Goal: Information Seeking & Learning: Learn about a topic

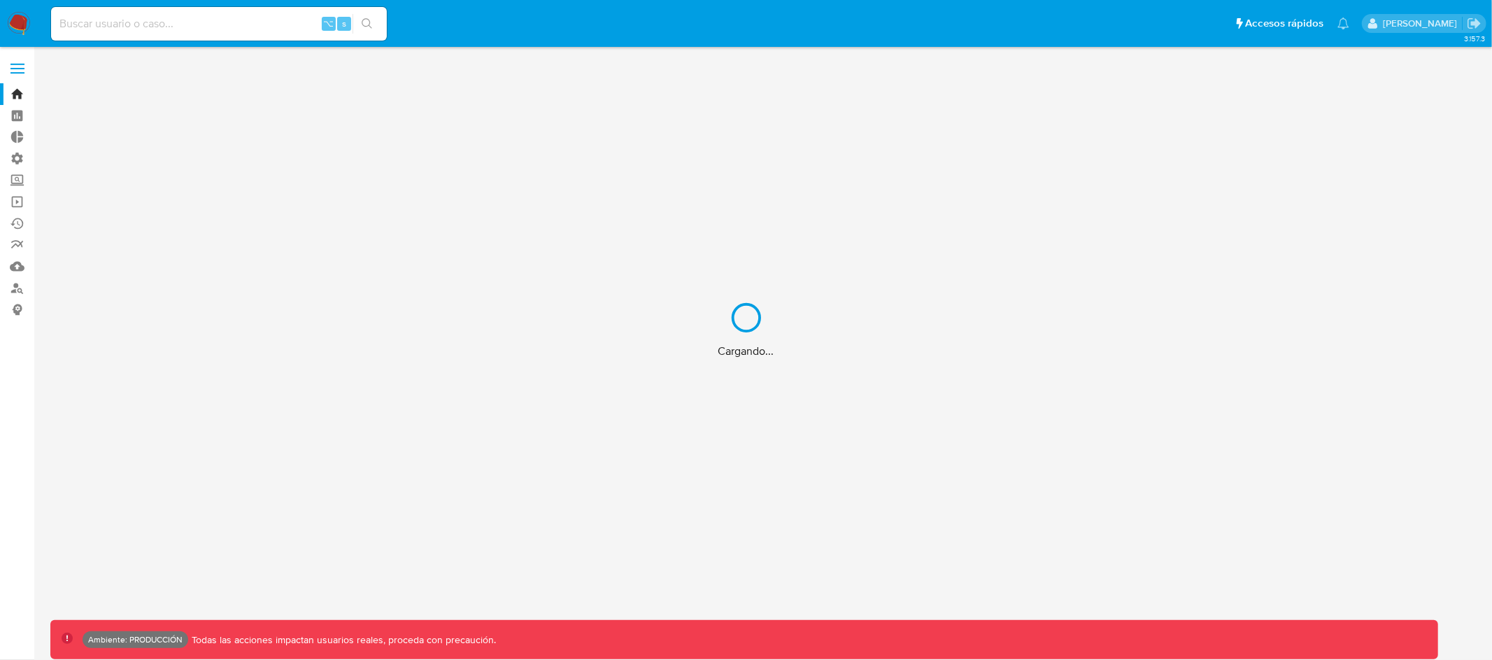
click at [204, 21] on div "Cargando..." at bounding box center [746, 330] width 1492 height 660
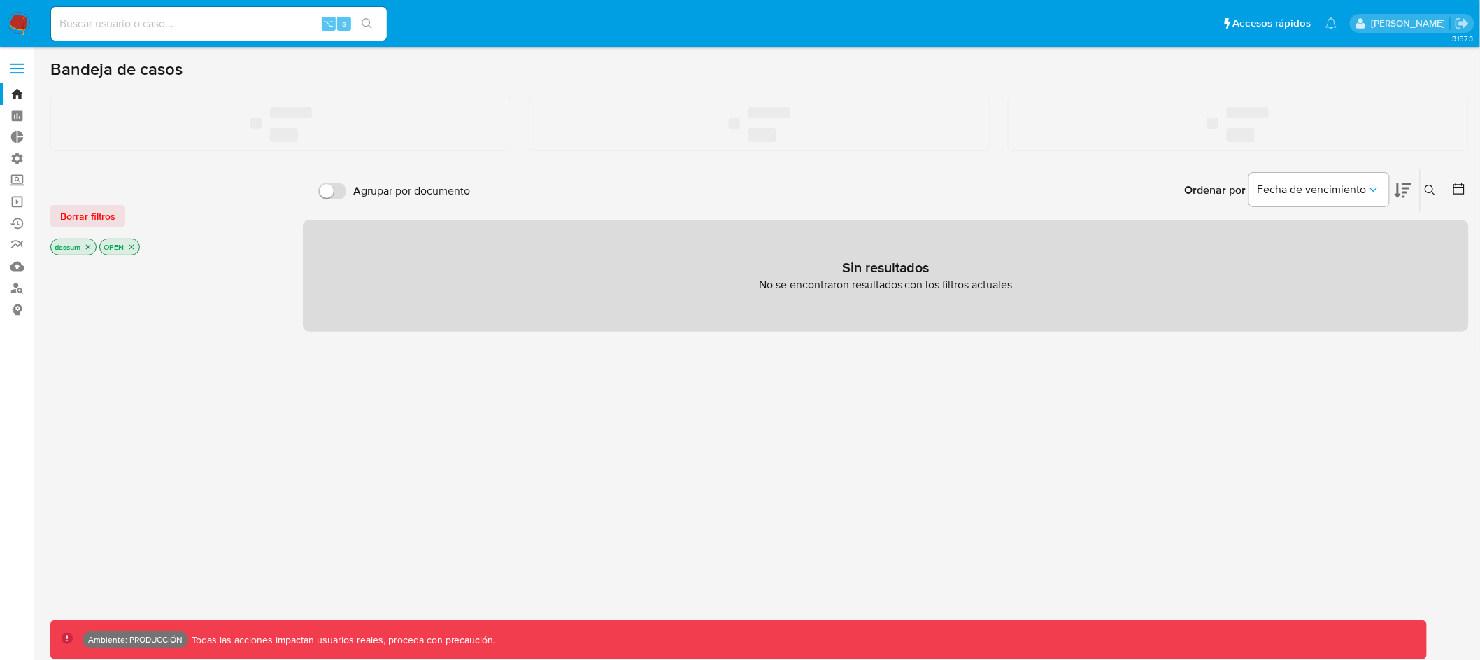
click at [223, 17] on input at bounding box center [219, 24] width 336 height 18
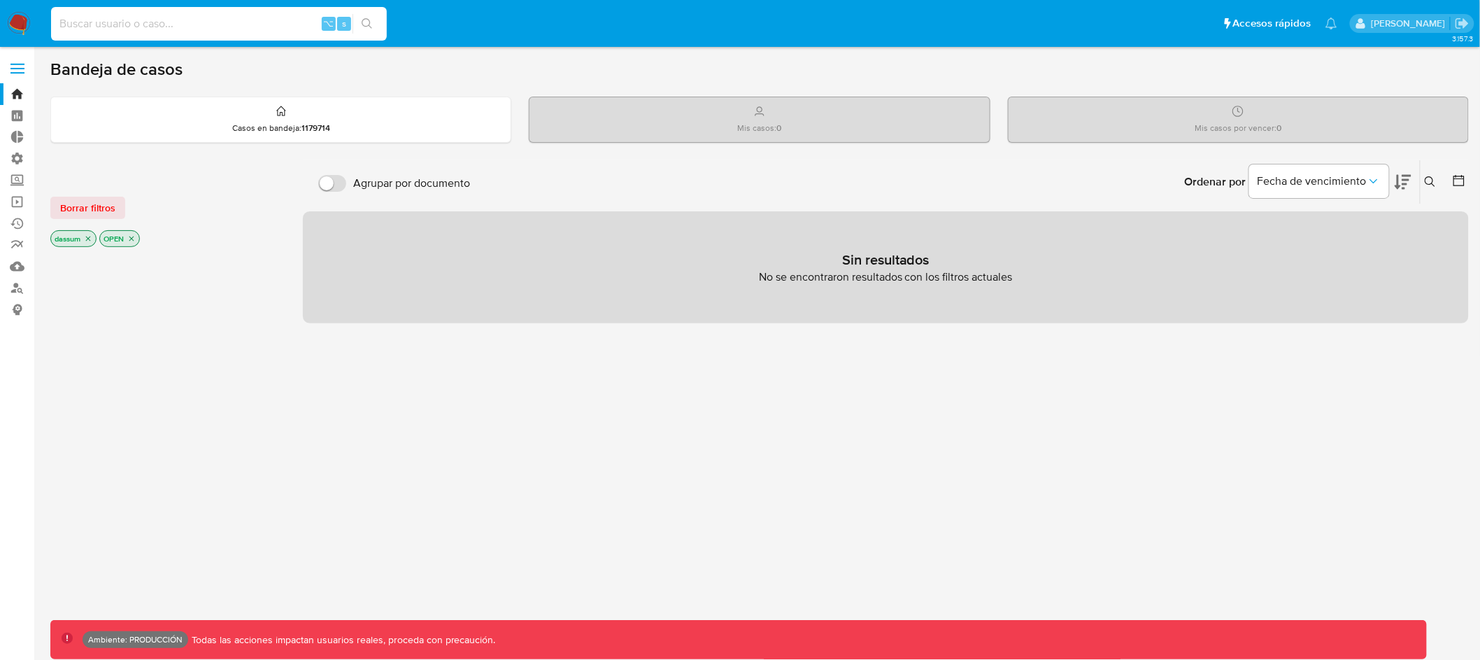
paste input "6527773536"
drag, startPoint x: 95, startPoint y: 24, endPoint x: 171, endPoint y: 0, distance: 79.2
click at [95, 24] on input "6527773536" at bounding box center [219, 24] width 336 height 18
type input "652773536"
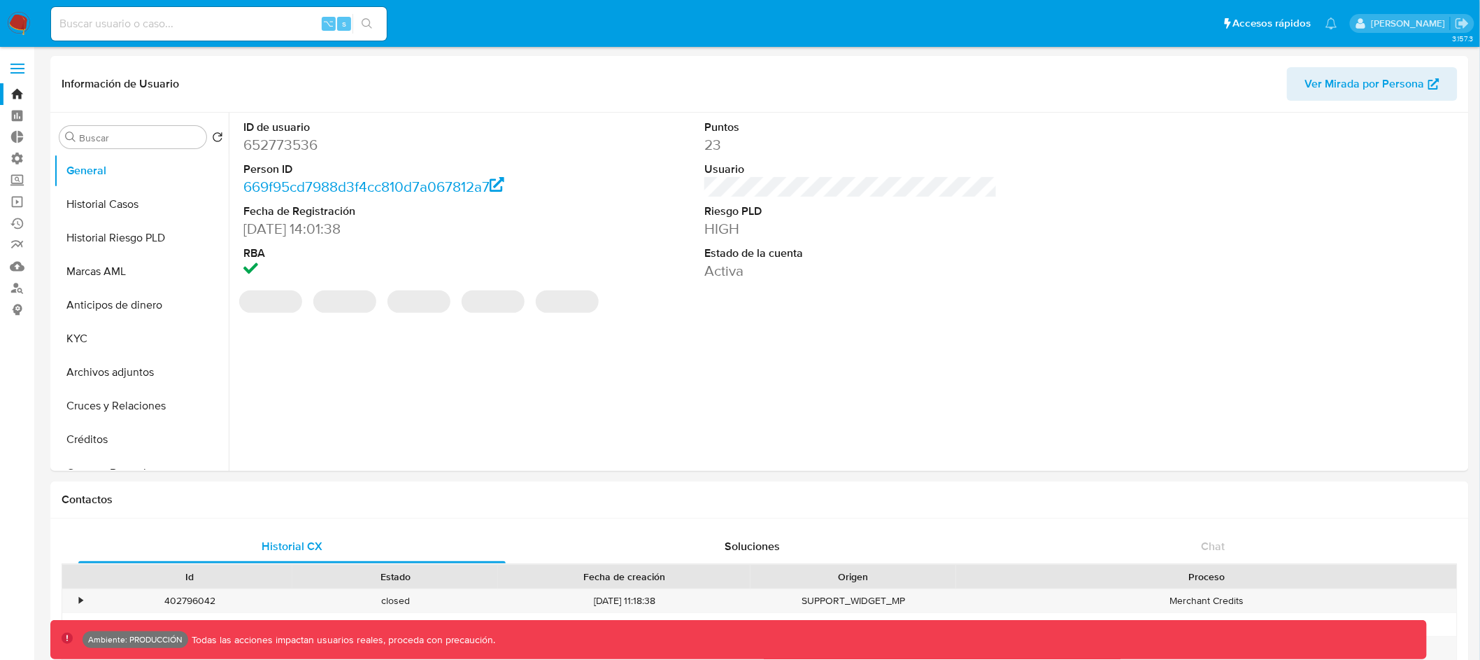
select select "10"
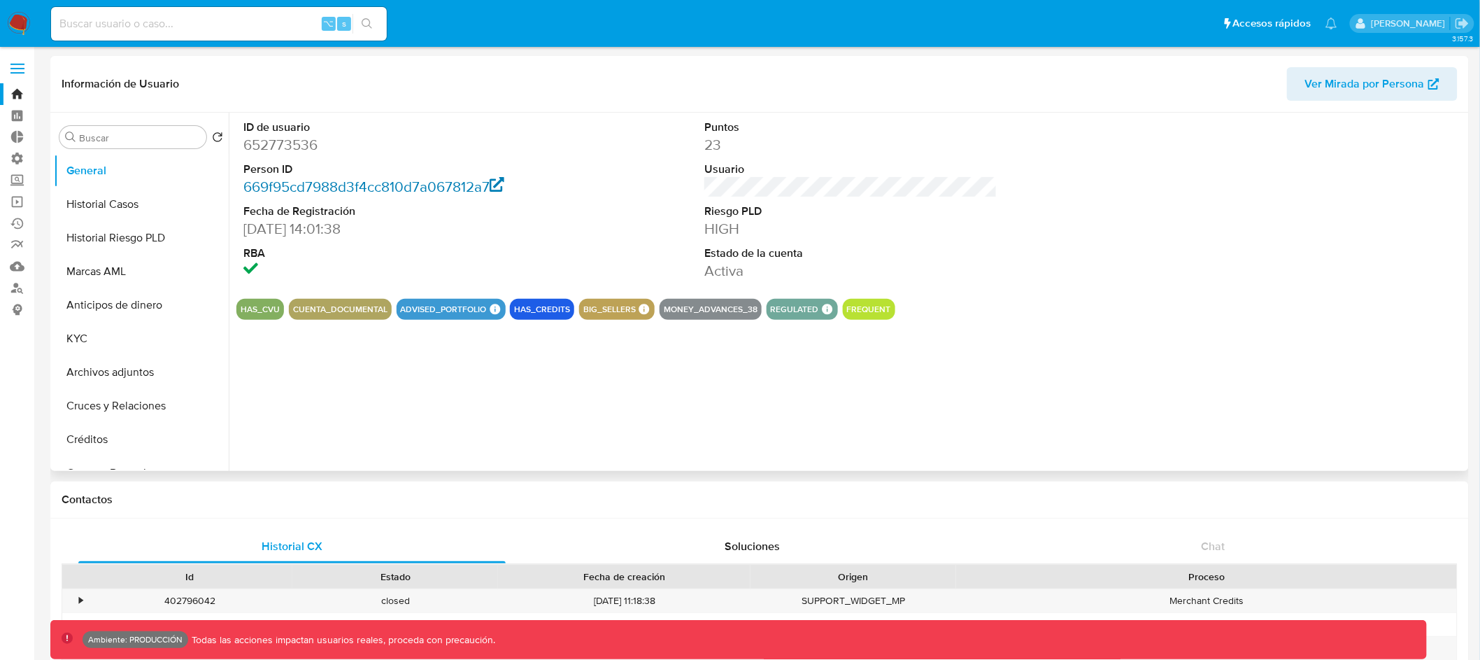
click at [315, 187] on link "669f95cd7988d3f4cc810d7a067812a7" at bounding box center [373, 186] width 261 height 20
click at [129, 213] on button "Historial Casos" at bounding box center [136, 204] width 164 height 34
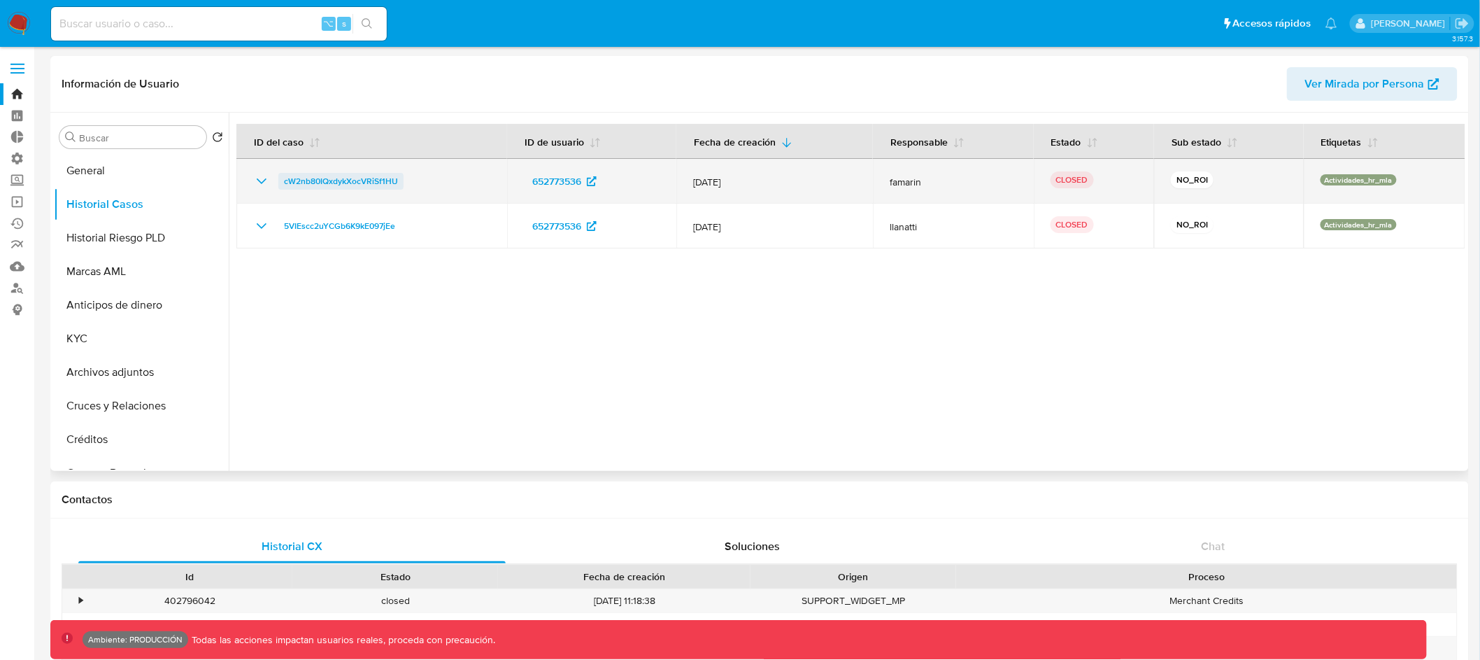
click at [365, 179] on span "cW2nb80IQxdykXocVRiSf1HU" at bounding box center [341, 181] width 114 height 17
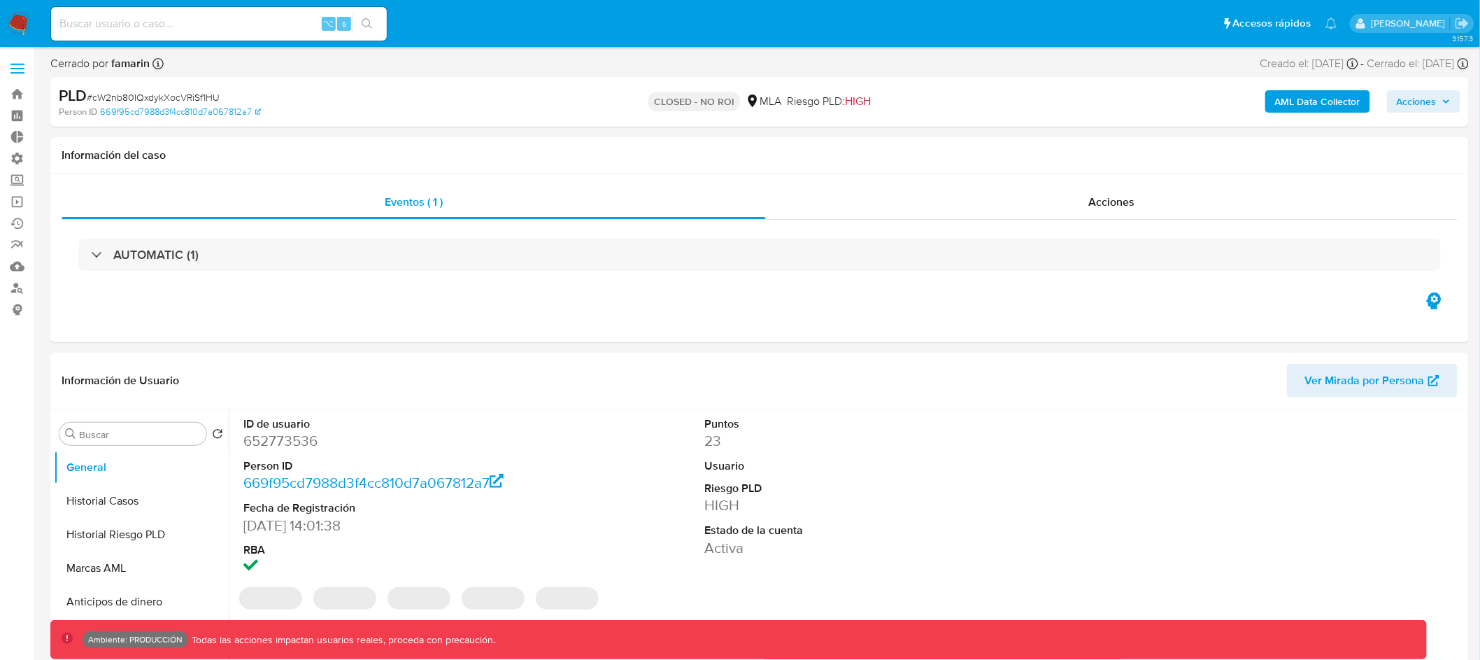
select select "10"
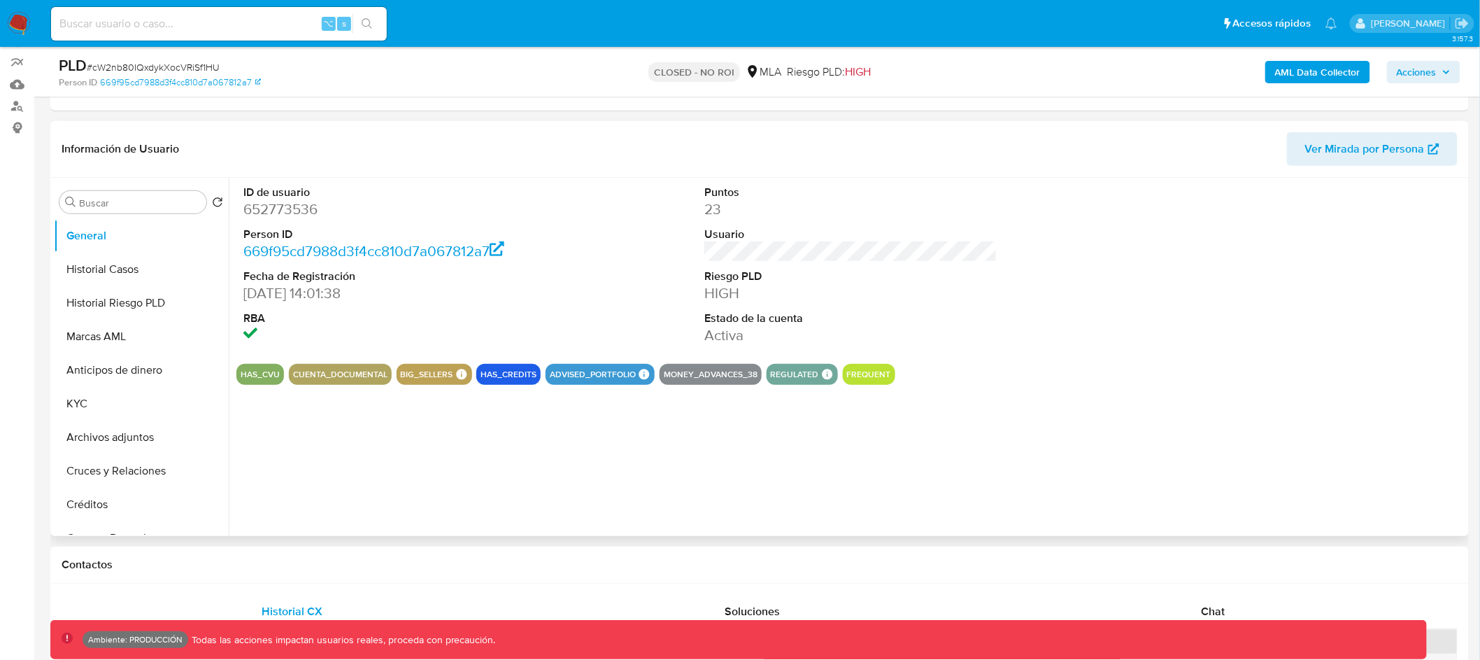
scroll to position [96, 0]
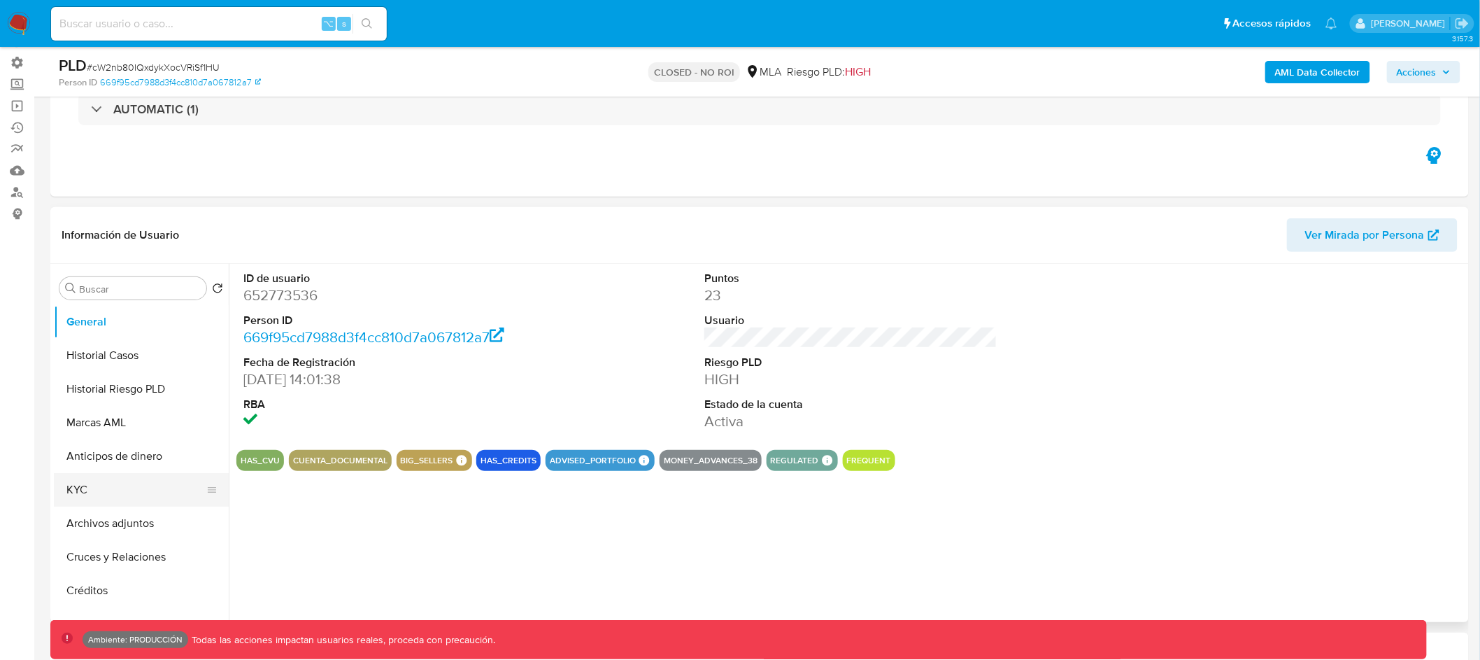
click at [115, 478] on button "KYC" at bounding box center [136, 490] width 164 height 34
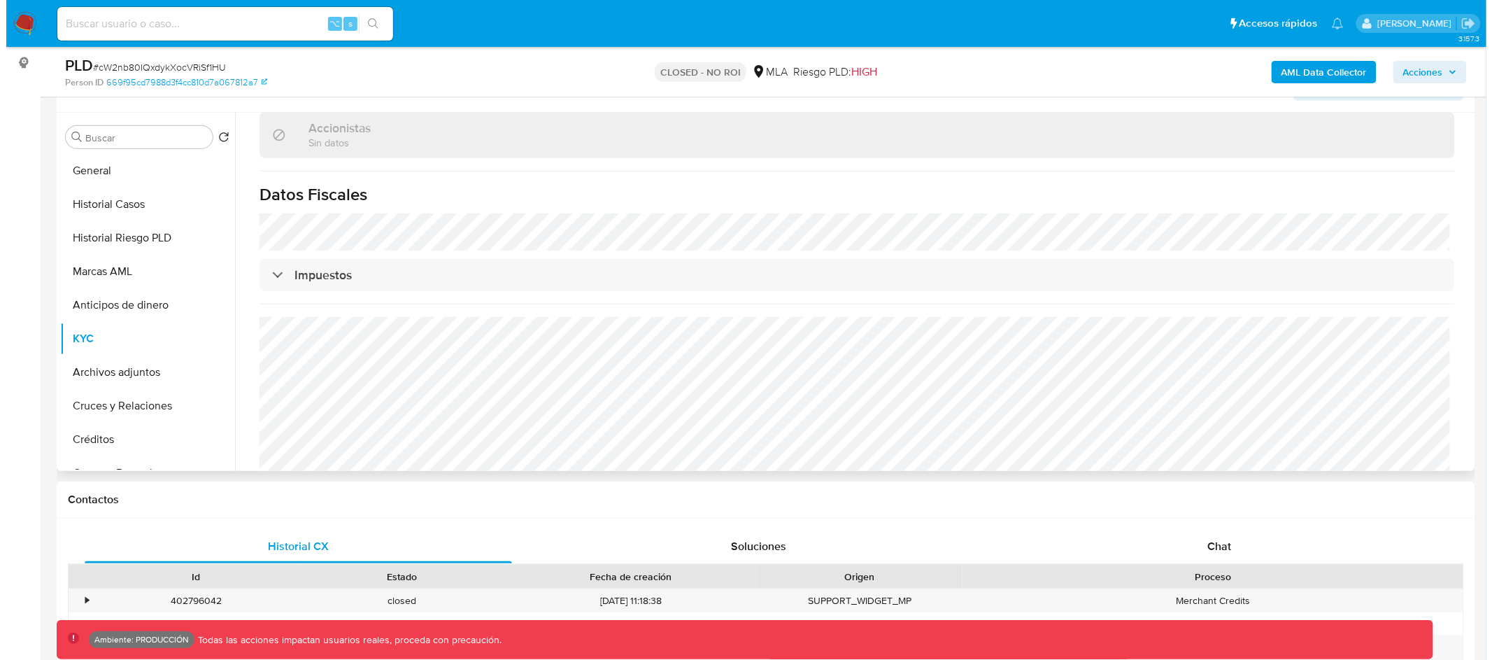
scroll to position [245, 0]
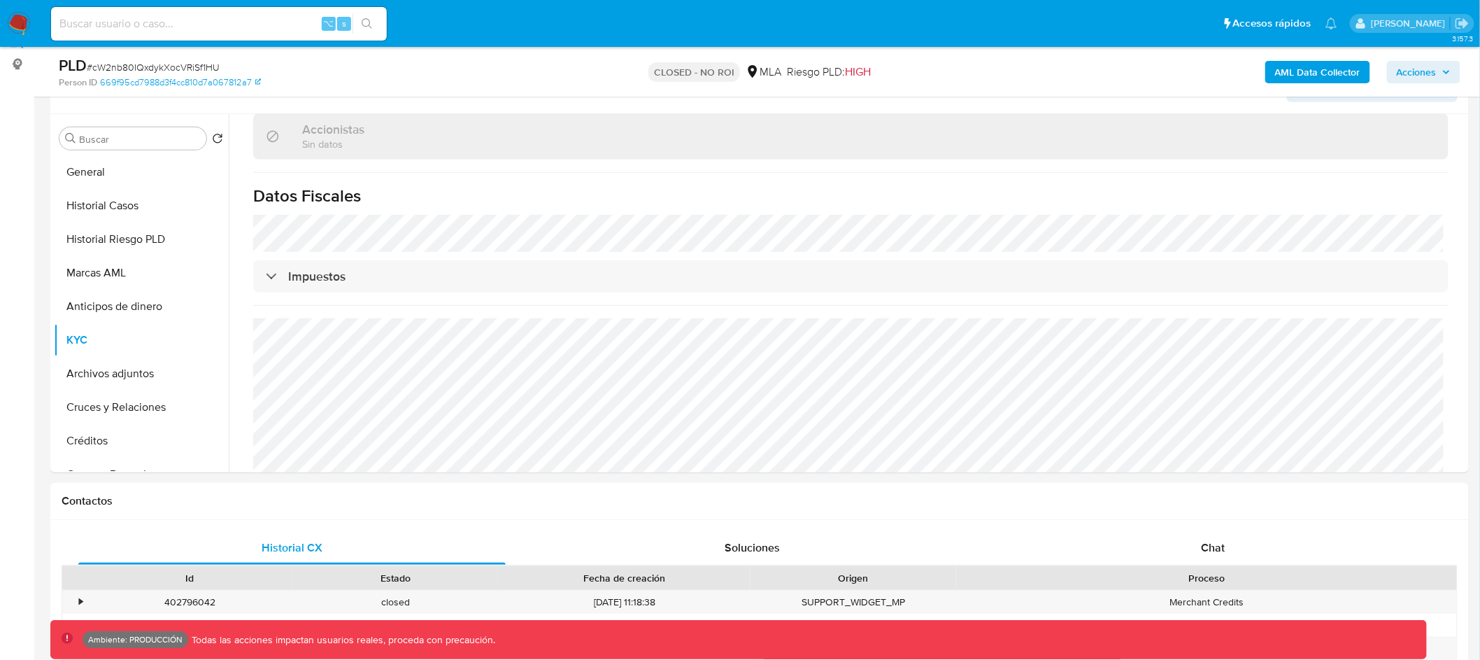
click at [1311, 69] on b "AML Data Collector" at bounding box center [1317, 72] width 85 height 22
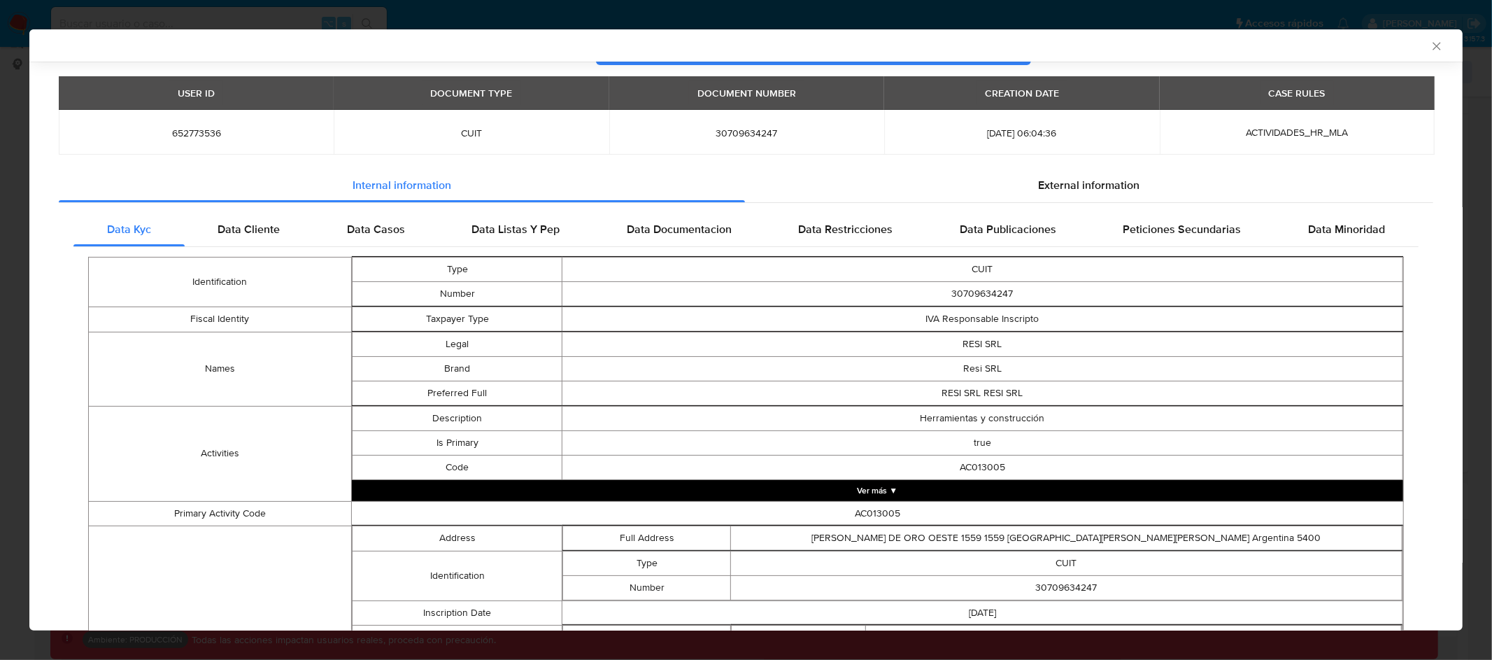
scroll to position [127, 0]
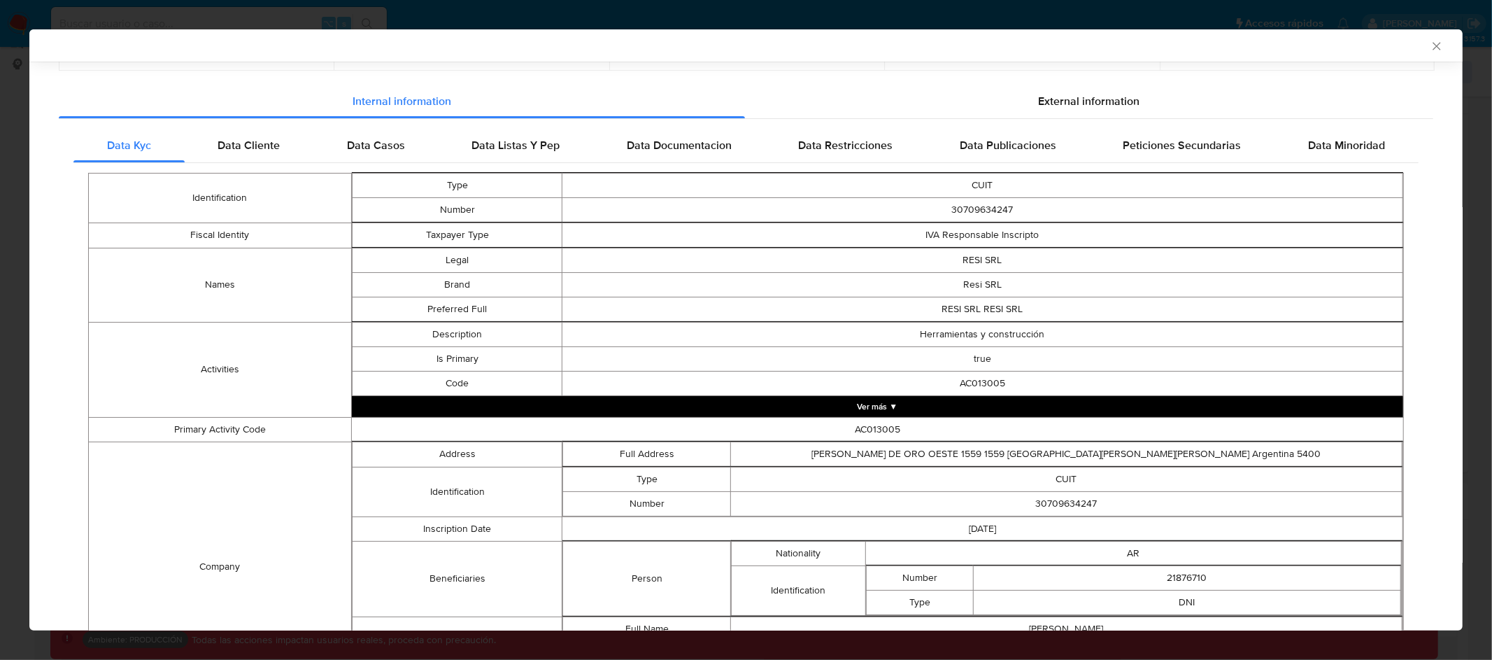
click at [876, 409] on button "Ver más ▼" at bounding box center [877, 406] width 1051 height 21
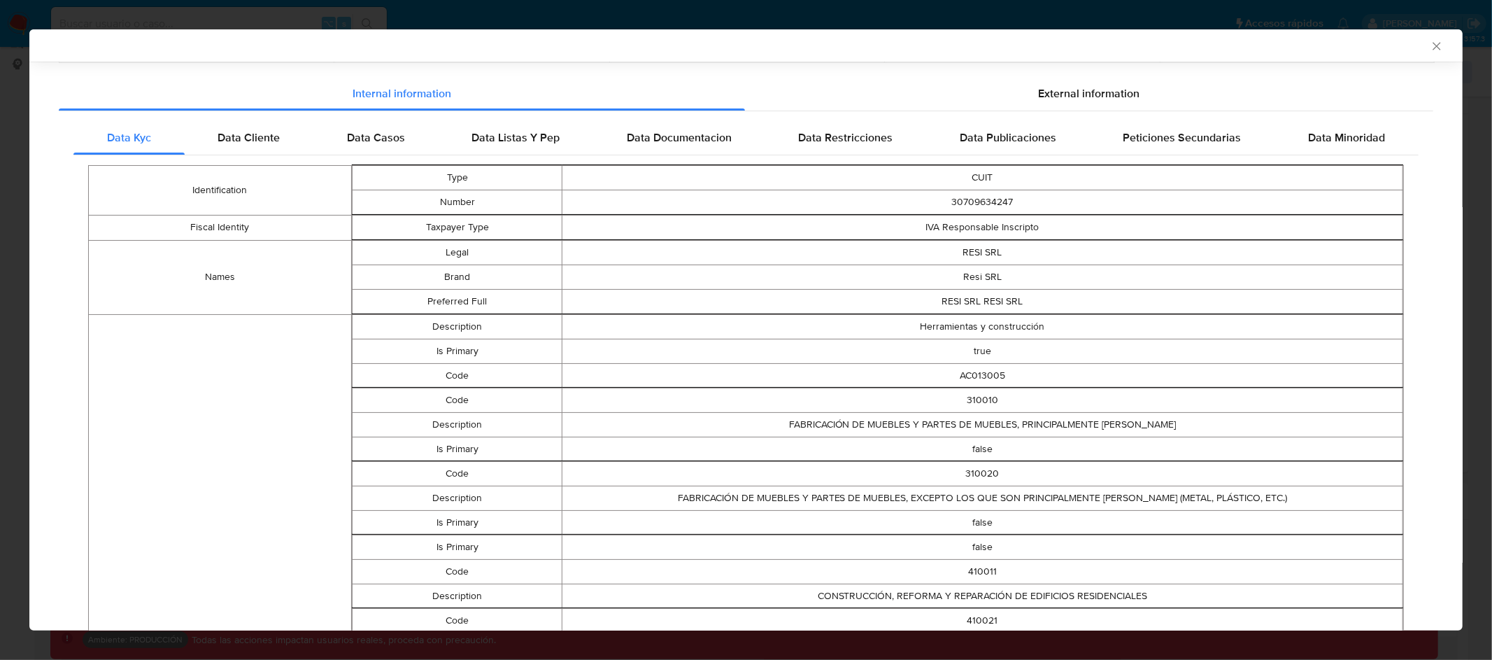
scroll to position [0, 0]
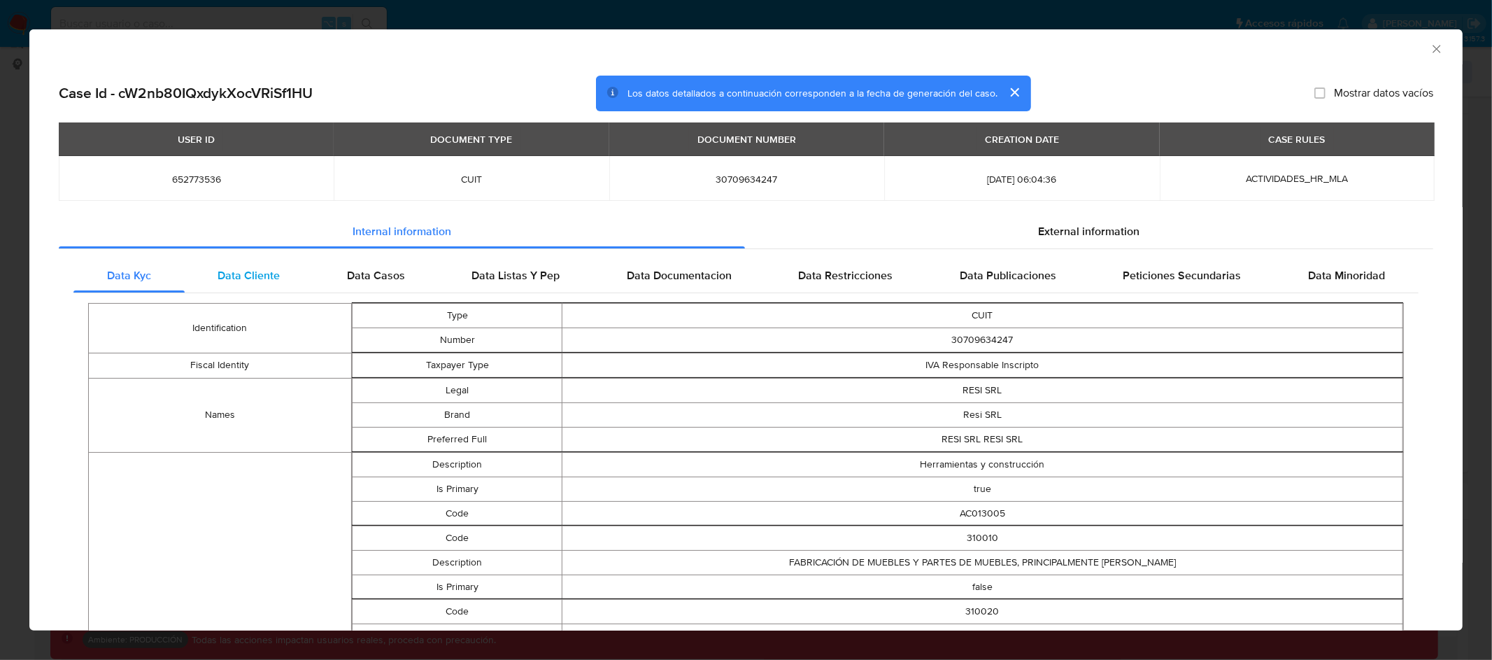
click at [254, 276] on span "Data Cliente" at bounding box center [249, 275] width 62 height 16
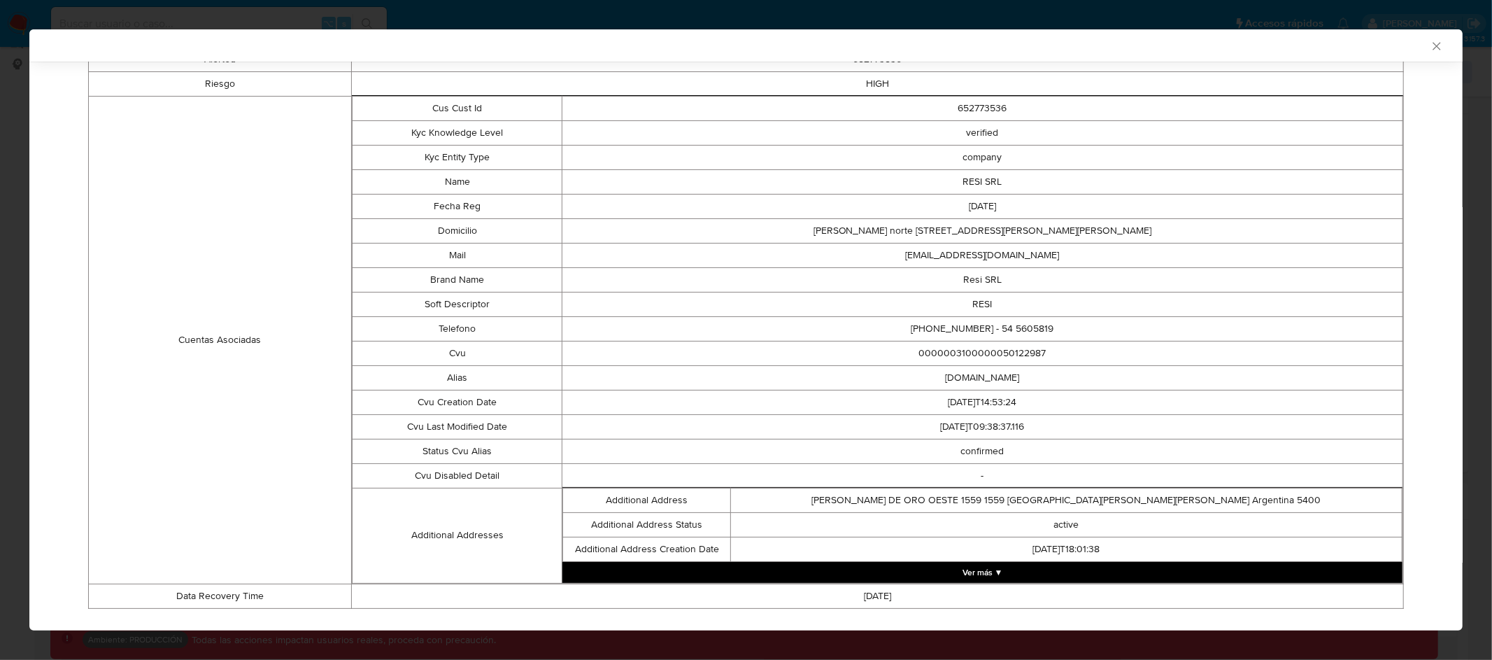
scroll to position [280, 0]
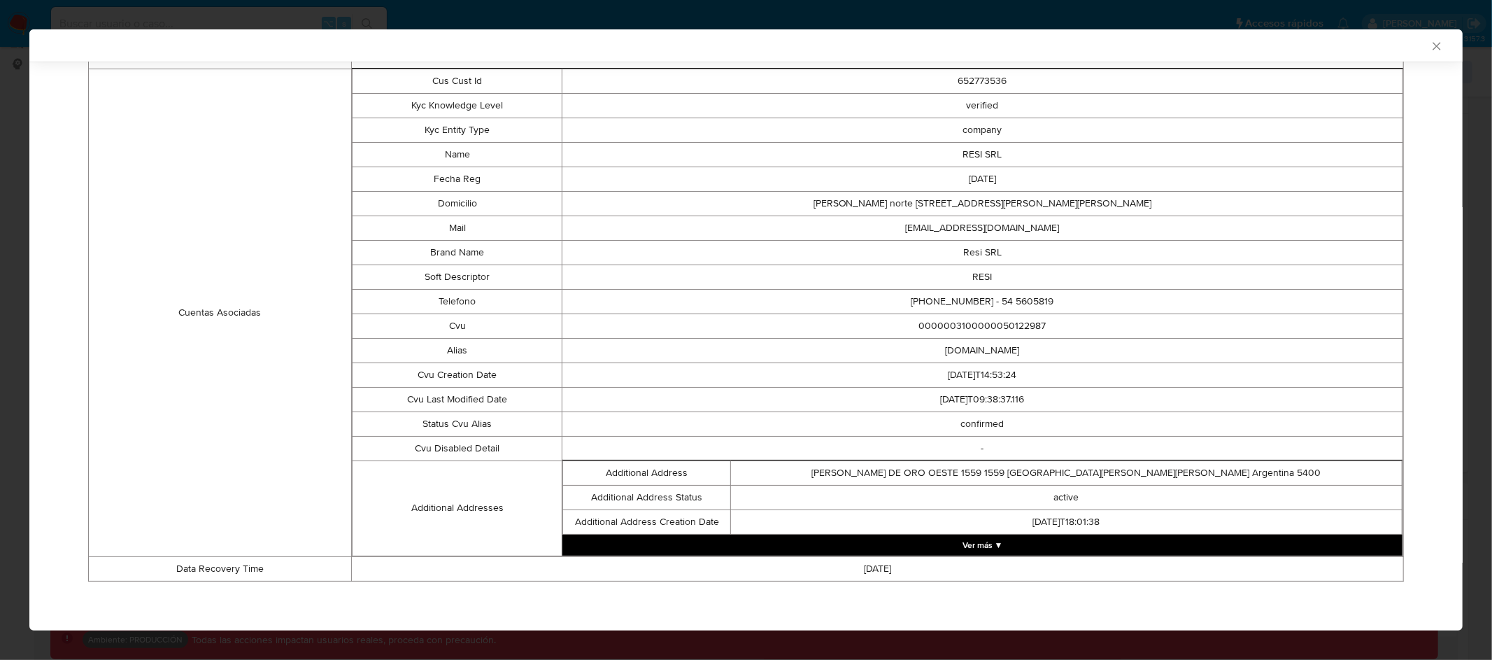
click at [975, 546] on button "Ver más ▼" at bounding box center [982, 544] width 840 height 21
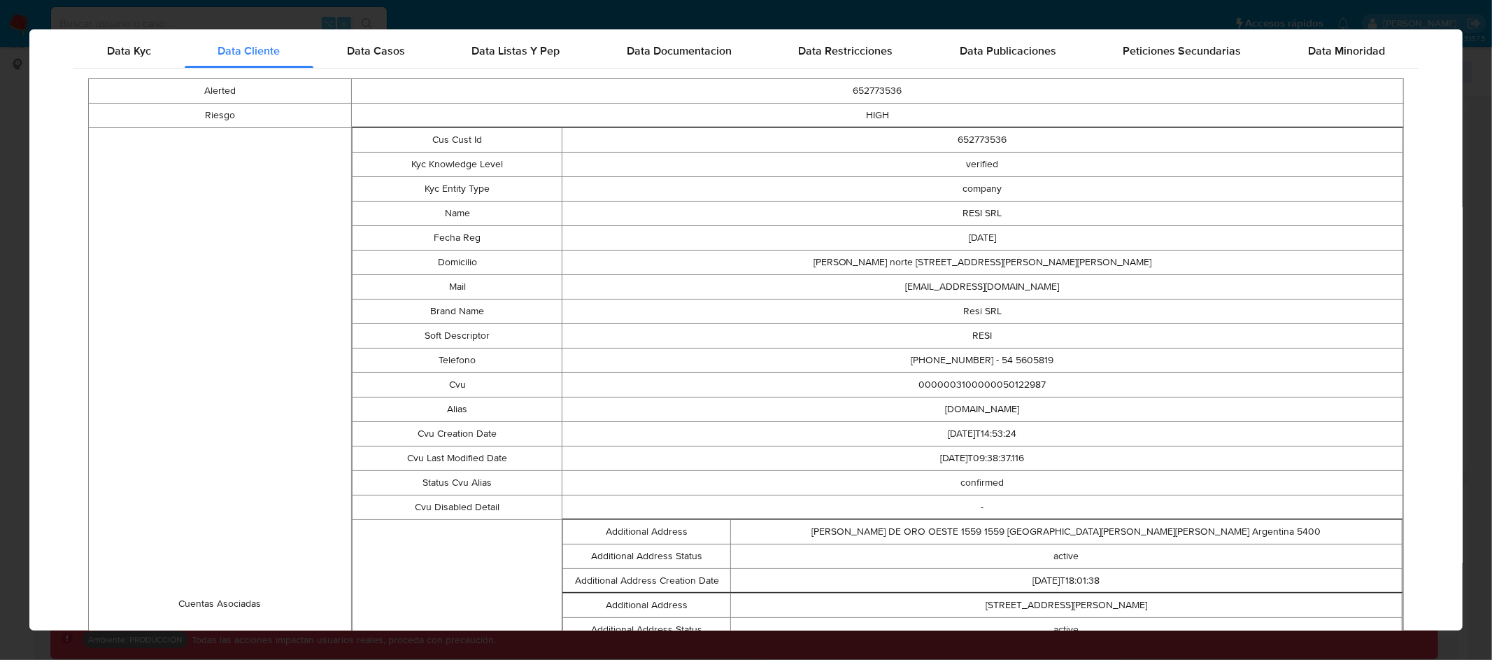
scroll to position [0, 0]
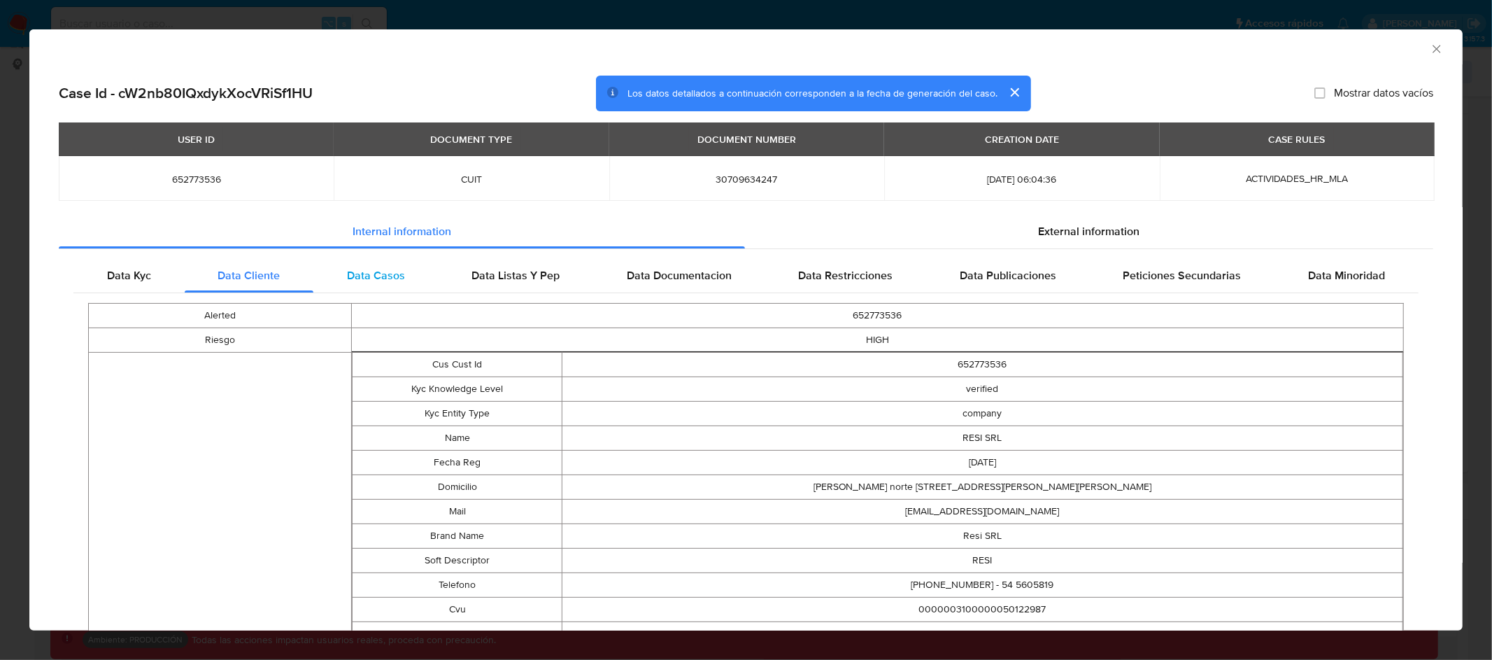
click at [373, 280] on span "Data Casos" at bounding box center [376, 275] width 58 height 16
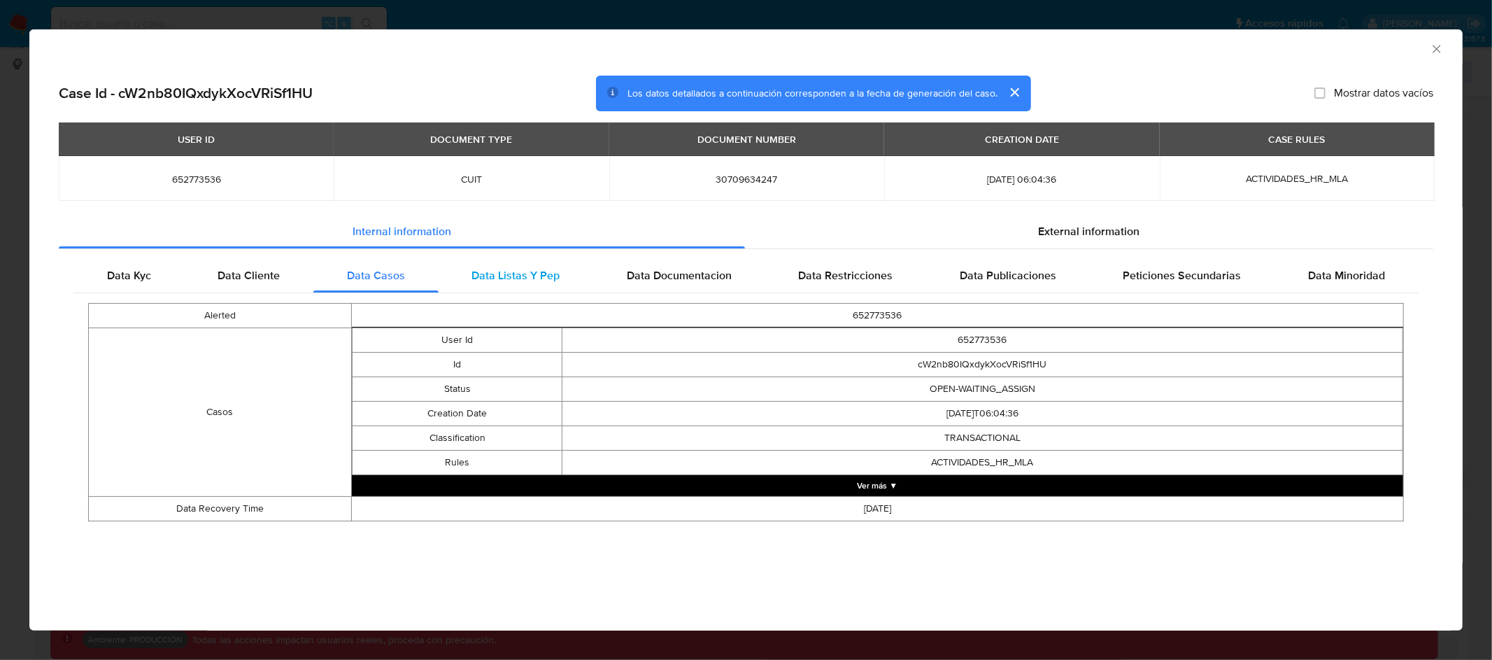
click at [513, 279] on span "Data Listas Y Pep" at bounding box center [515, 275] width 88 height 16
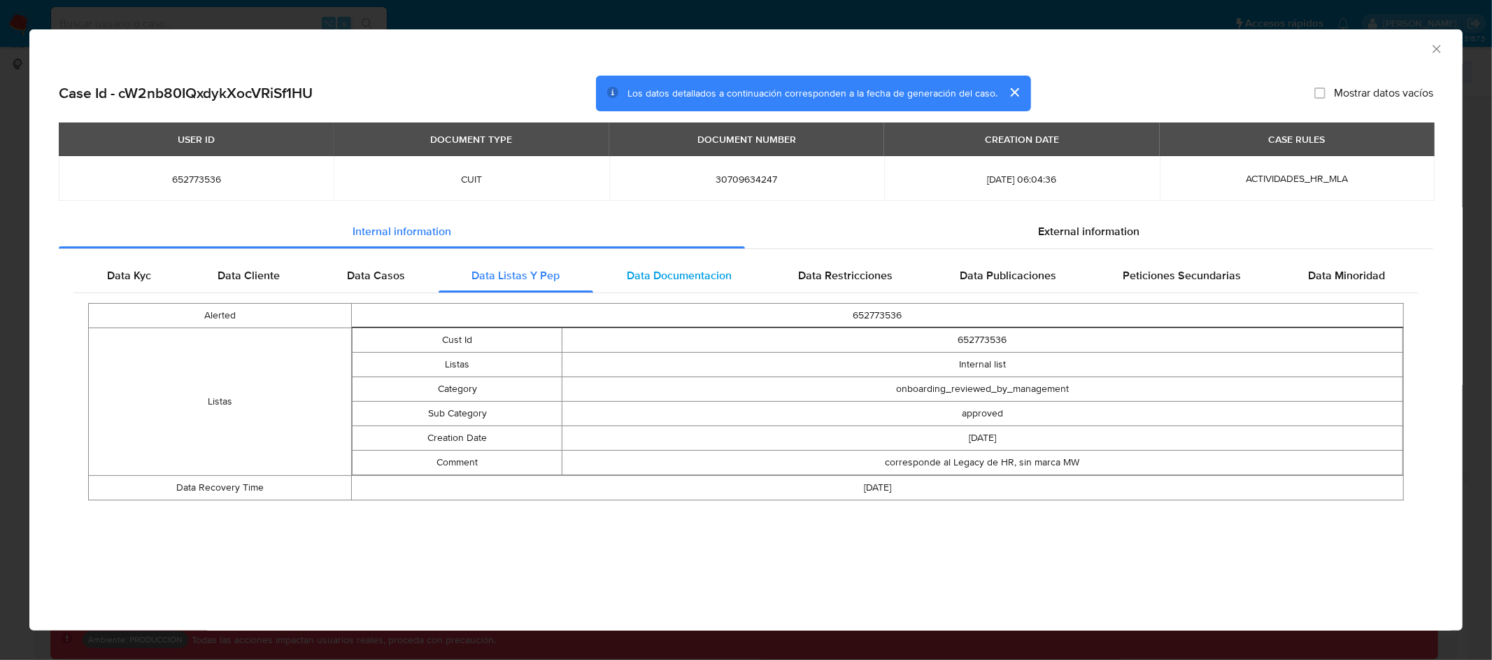
click at [692, 275] on span "Data Documentacion" at bounding box center [679, 275] width 105 height 16
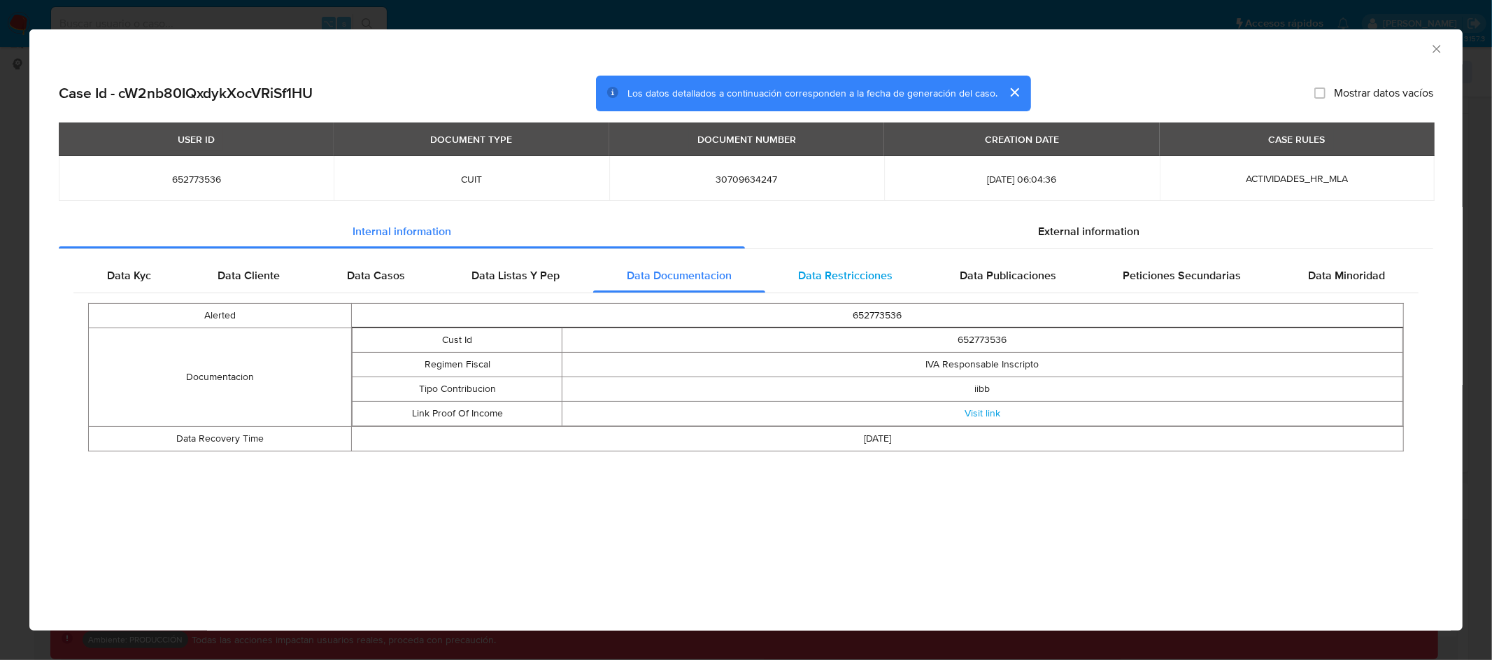
click at [871, 276] on span "Data Restricciones" at bounding box center [846, 275] width 94 height 16
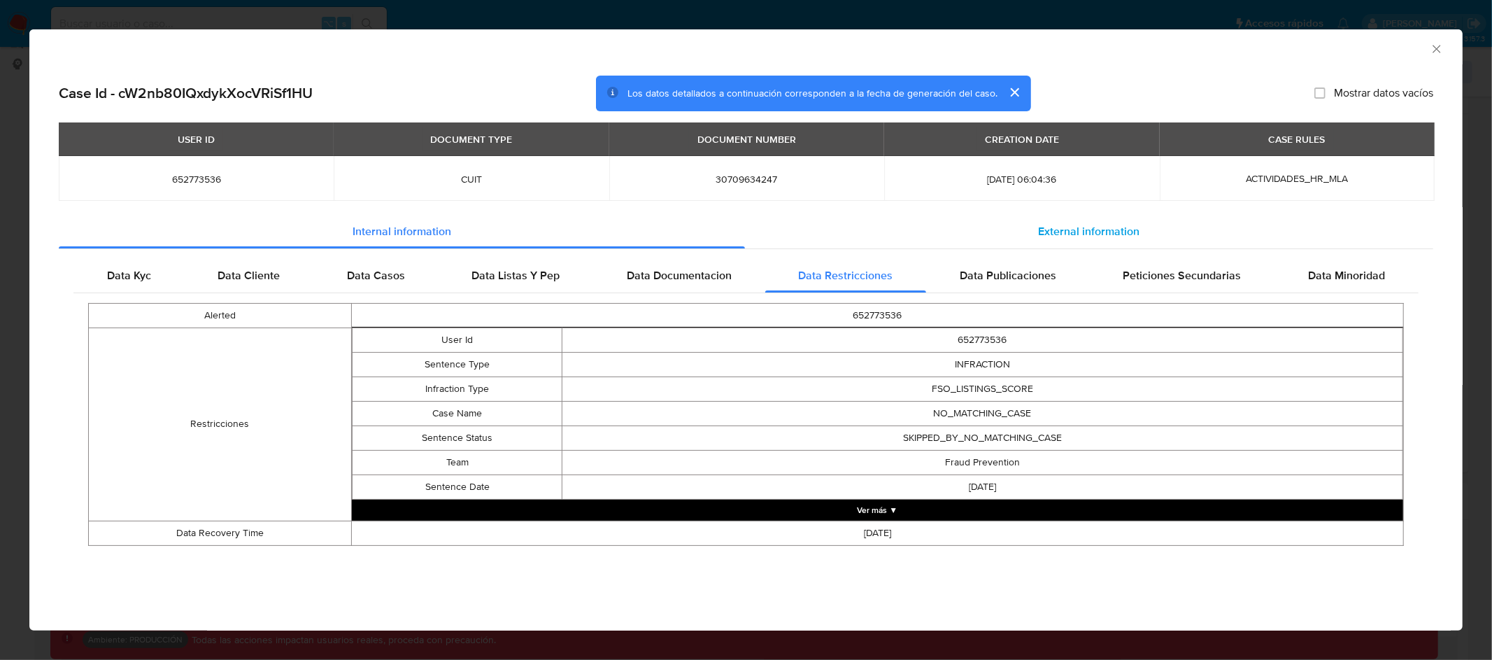
click at [1120, 227] on span "External information" at bounding box center [1088, 231] width 101 height 16
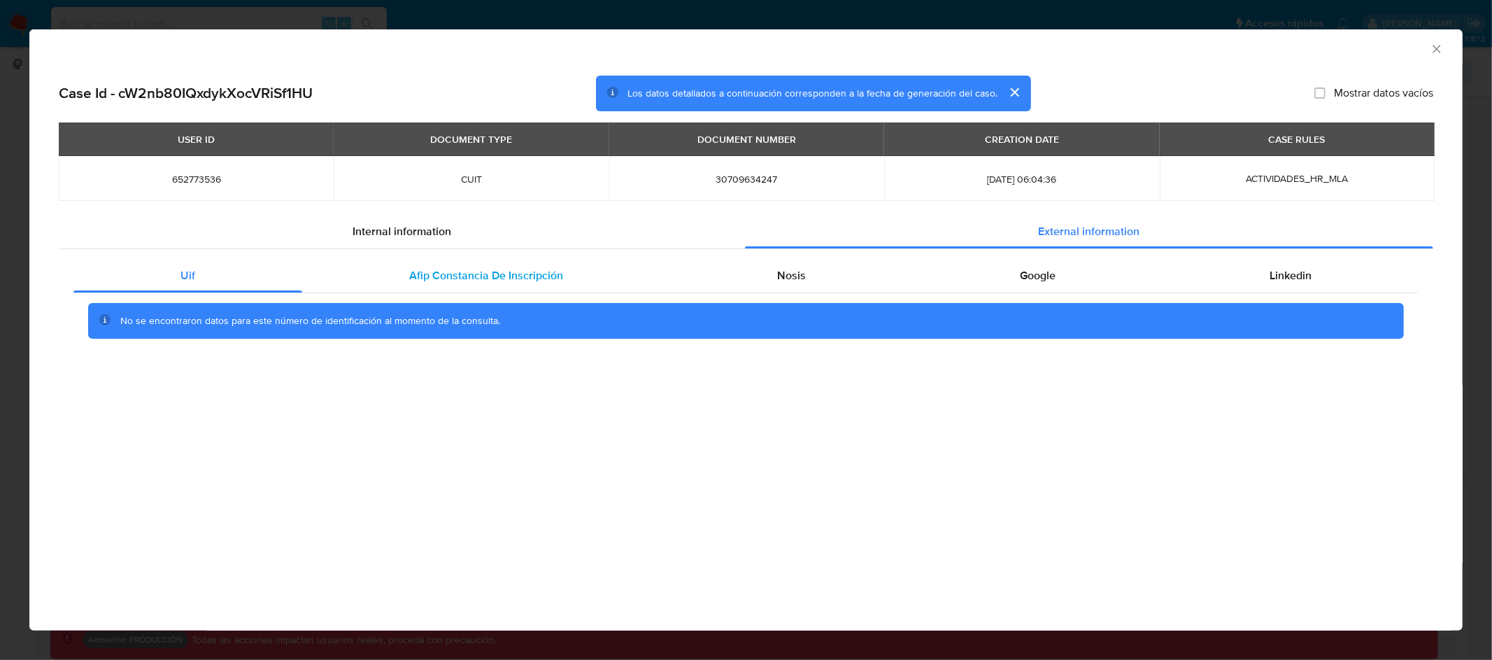
click at [511, 277] on span "Afip Constancia De Inscripción" at bounding box center [486, 275] width 154 height 16
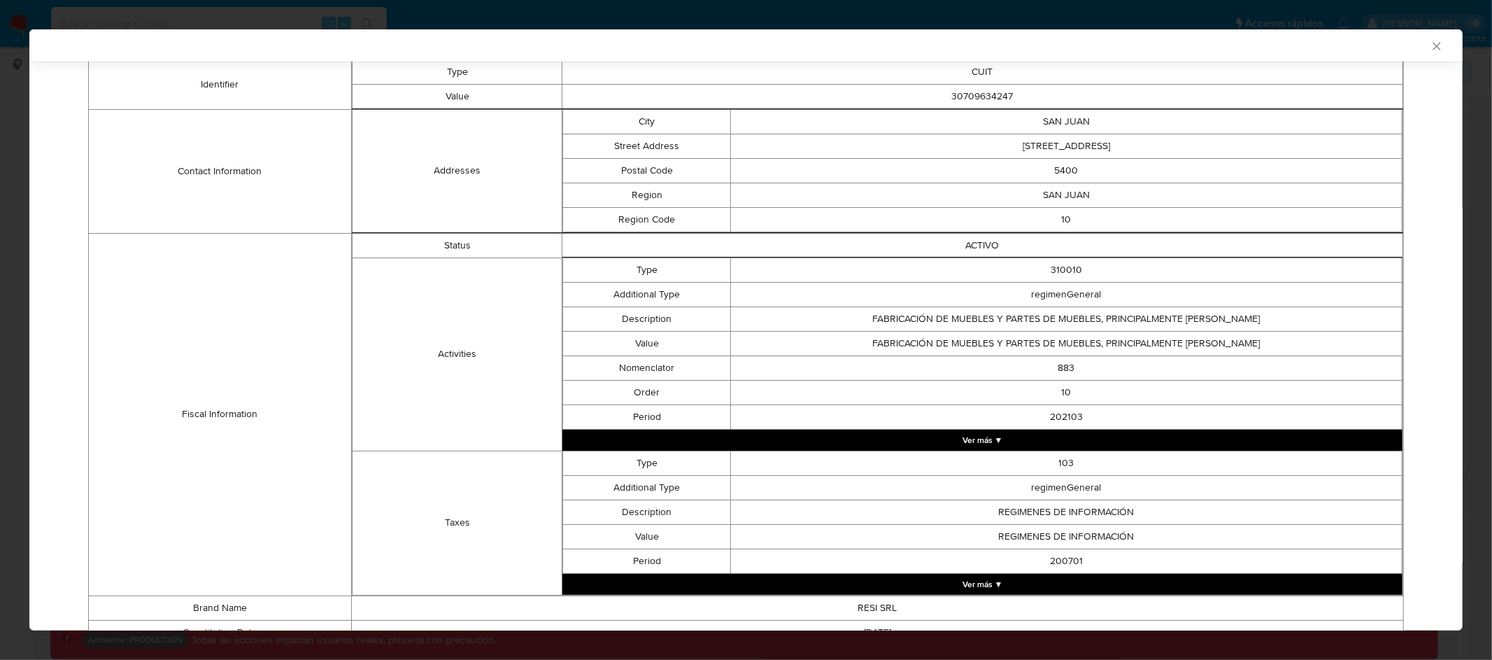
scroll to position [224, 0]
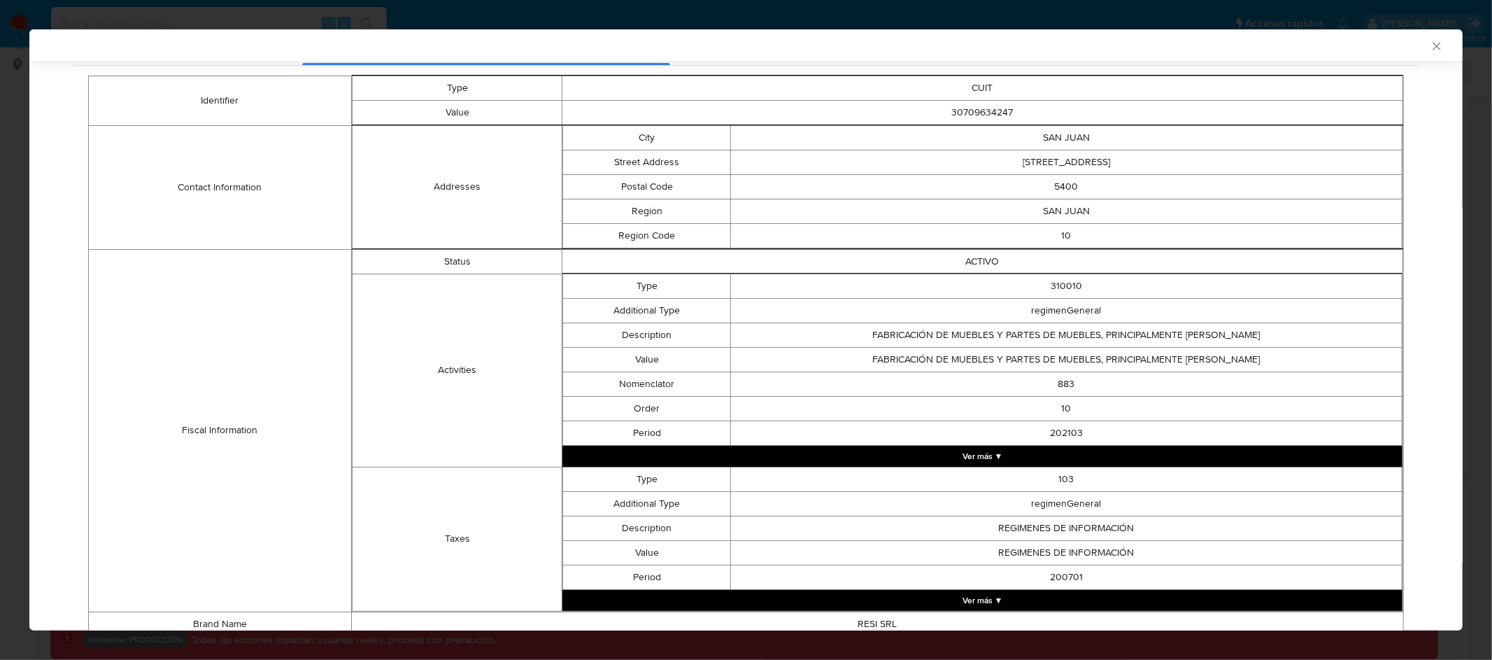
click at [971, 452] on button "Ver más ▼" at bounding box center [982, 455] width 840 height 21
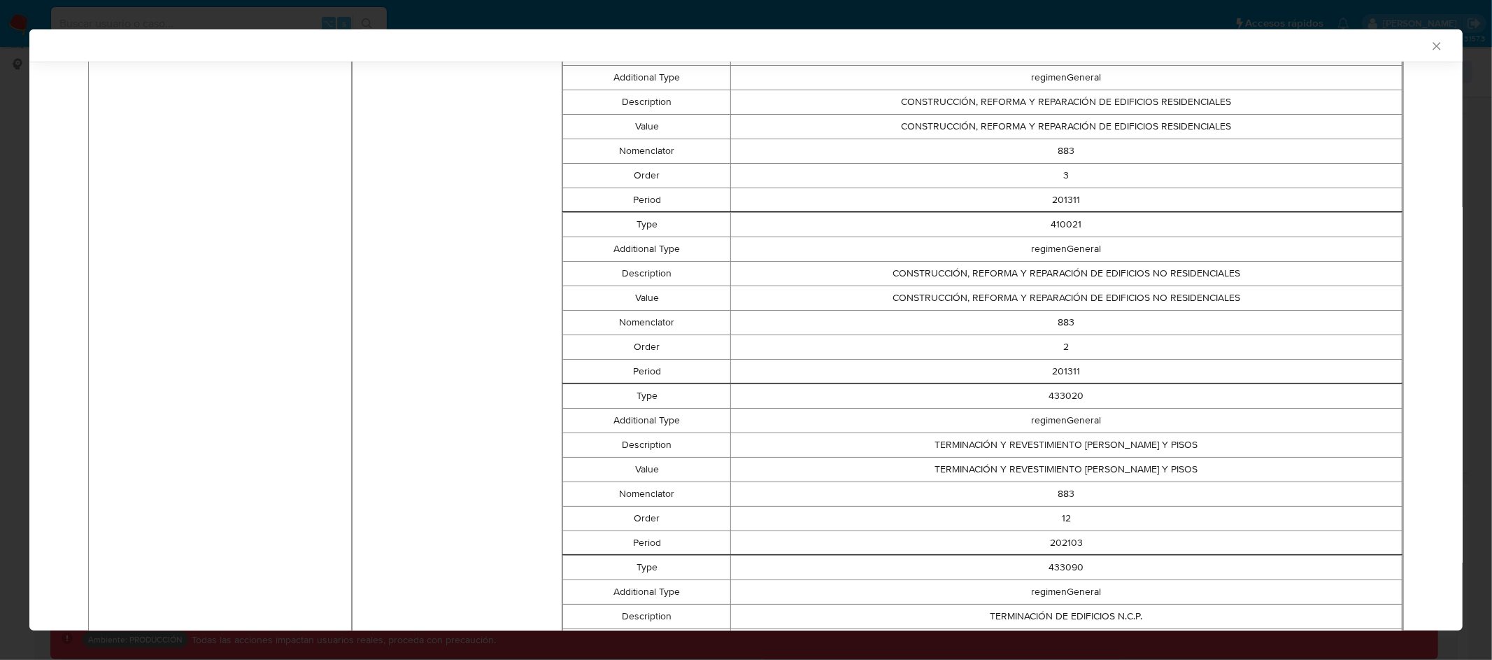
scroll to position [0, 0]
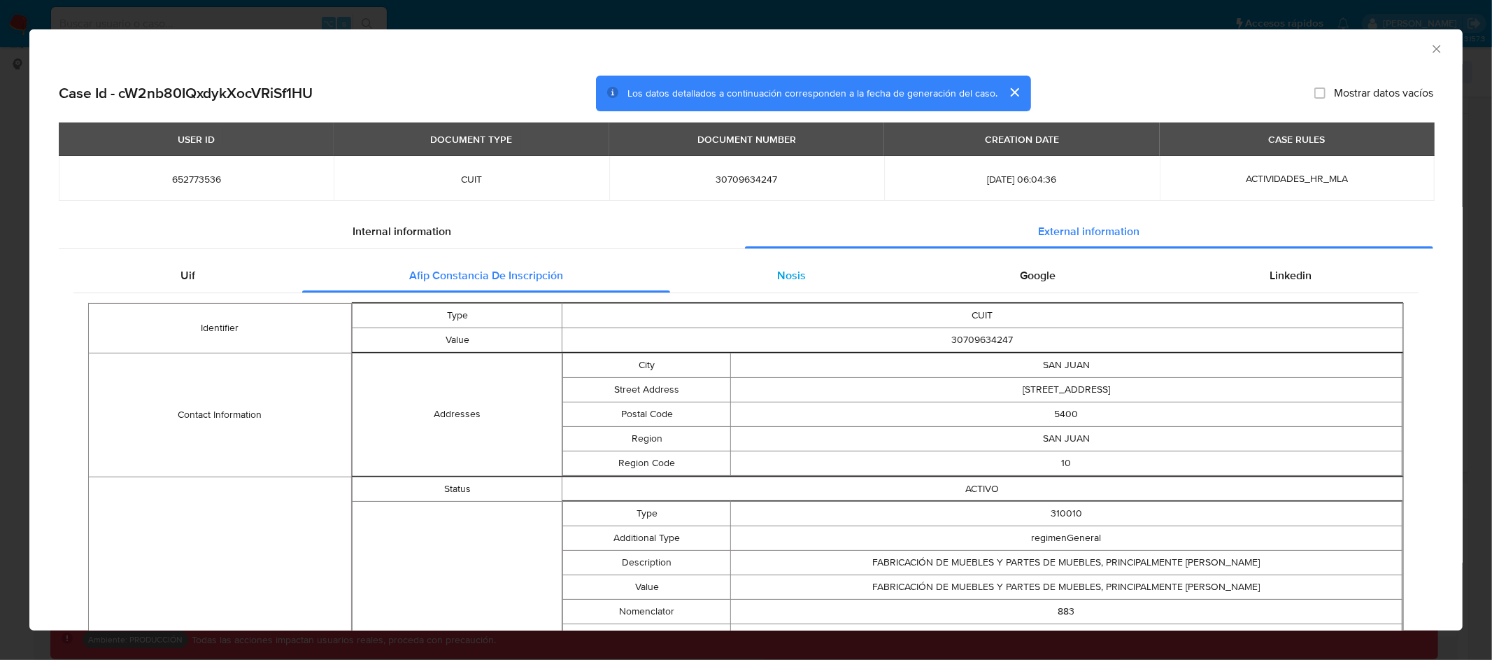
click at [787, 275] on span "Nosis" at bounding box center [791, 275] width 29 height 16
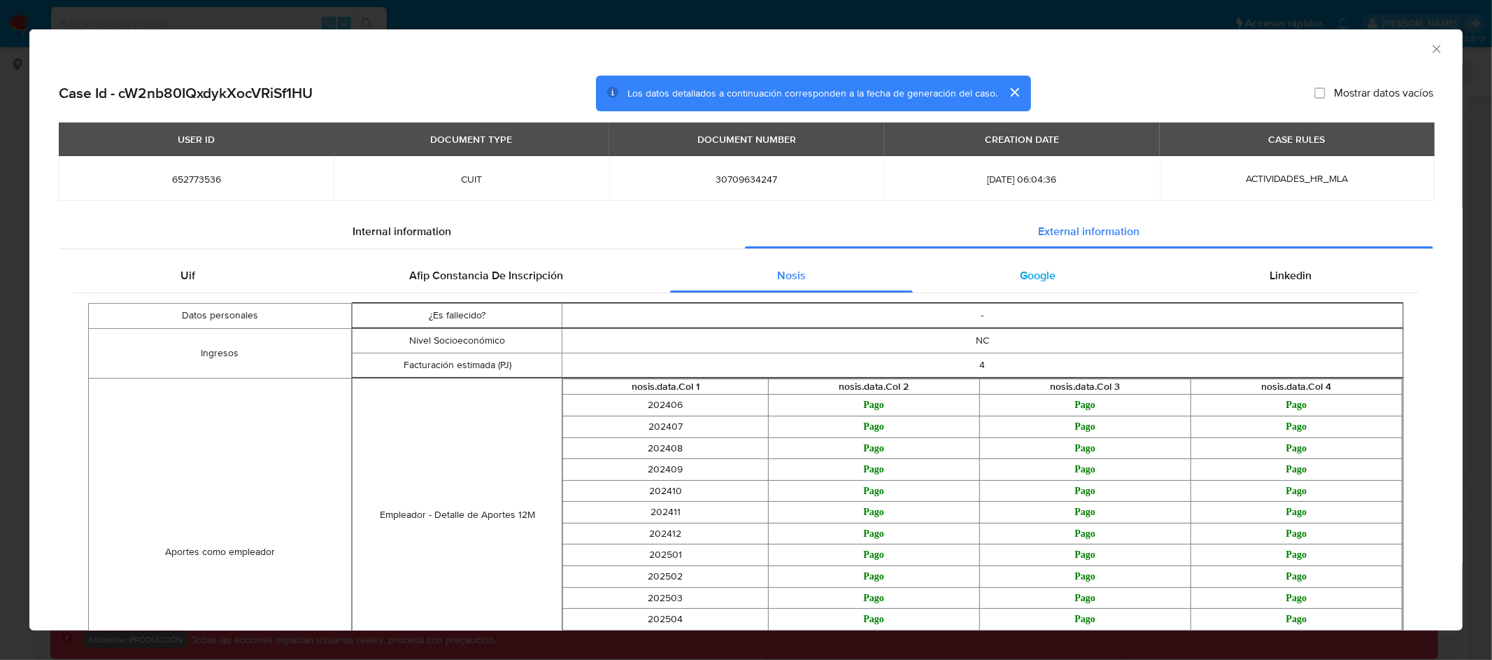
click at [1020, 270] on span "Google" at bounding box center [1038, 275] width 36 height 16
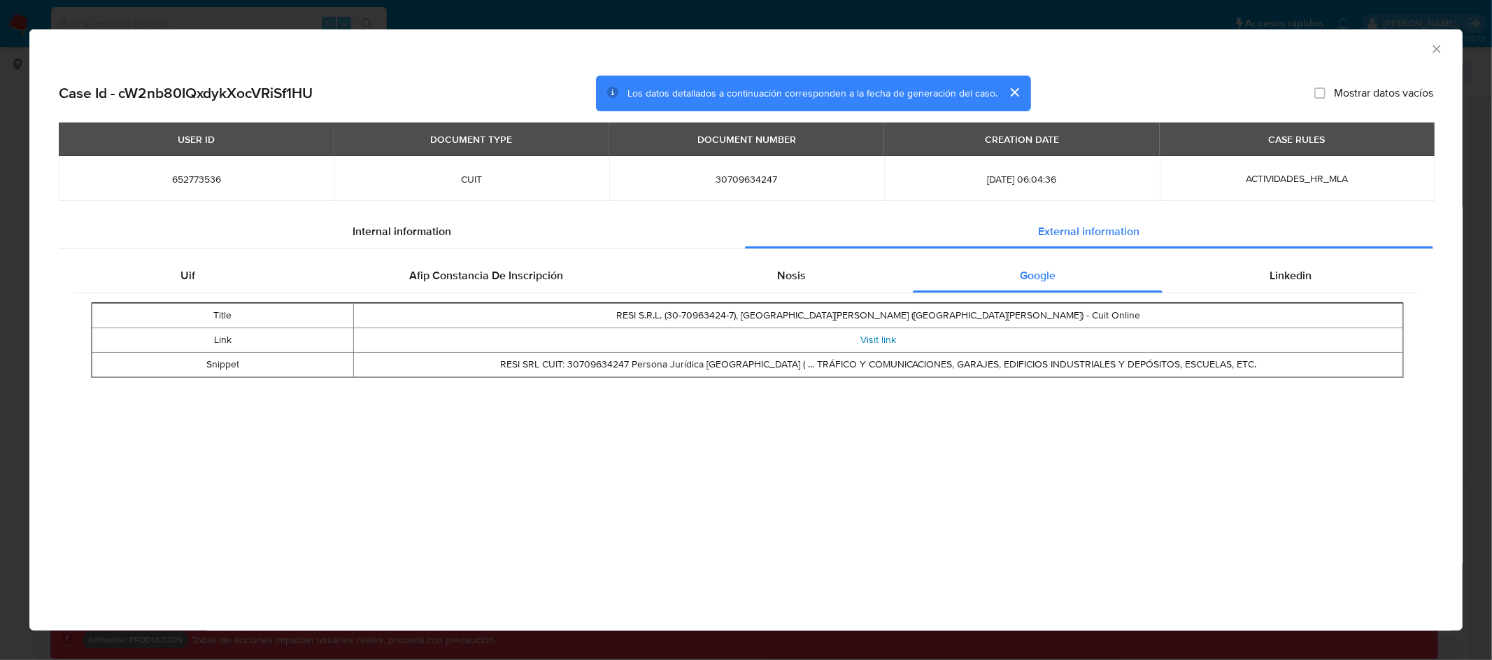
click at [879, 341] on link "Visit link" at bounding box center [878, 339] width 36 height 14
click at [1299, 273] on span "Linkedin" at bounding box center [1290, 275] width 42 height 16
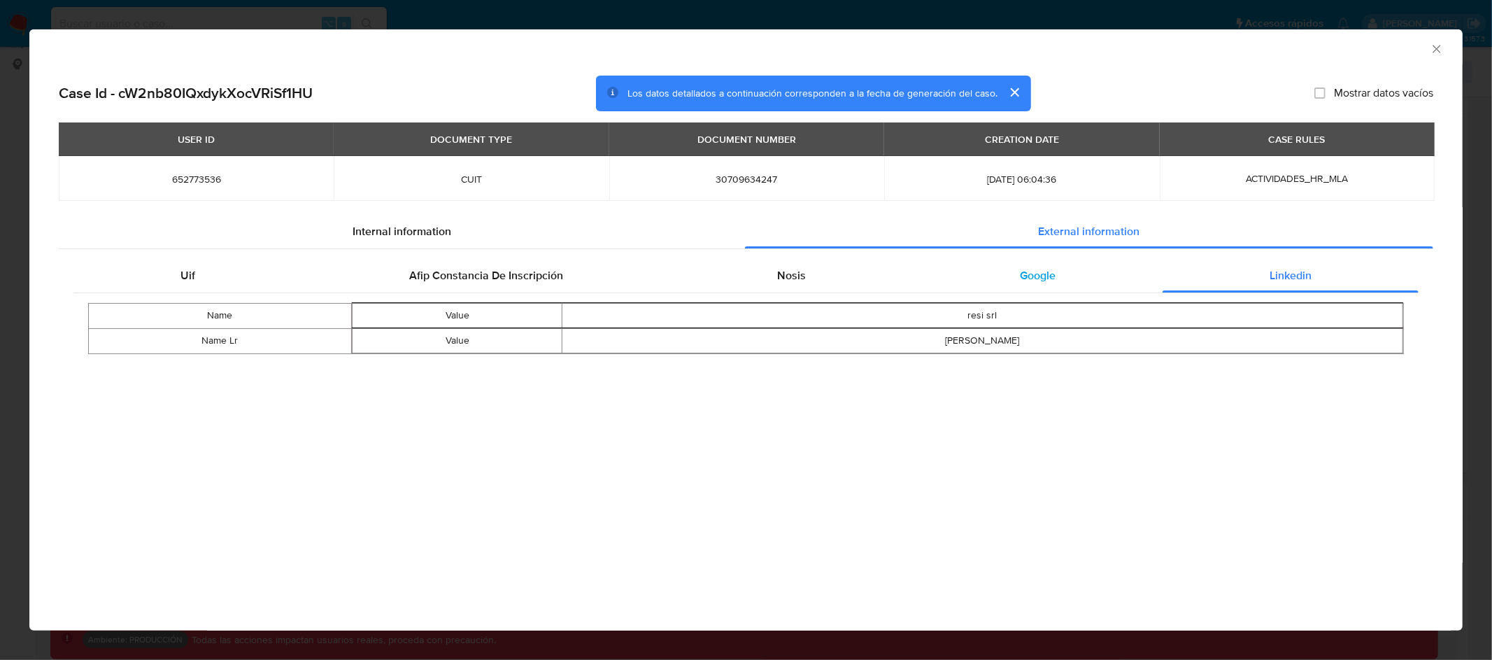
click at [1025, 279] on span "Google" at bounding box center [1038, 275] width 36 height 16
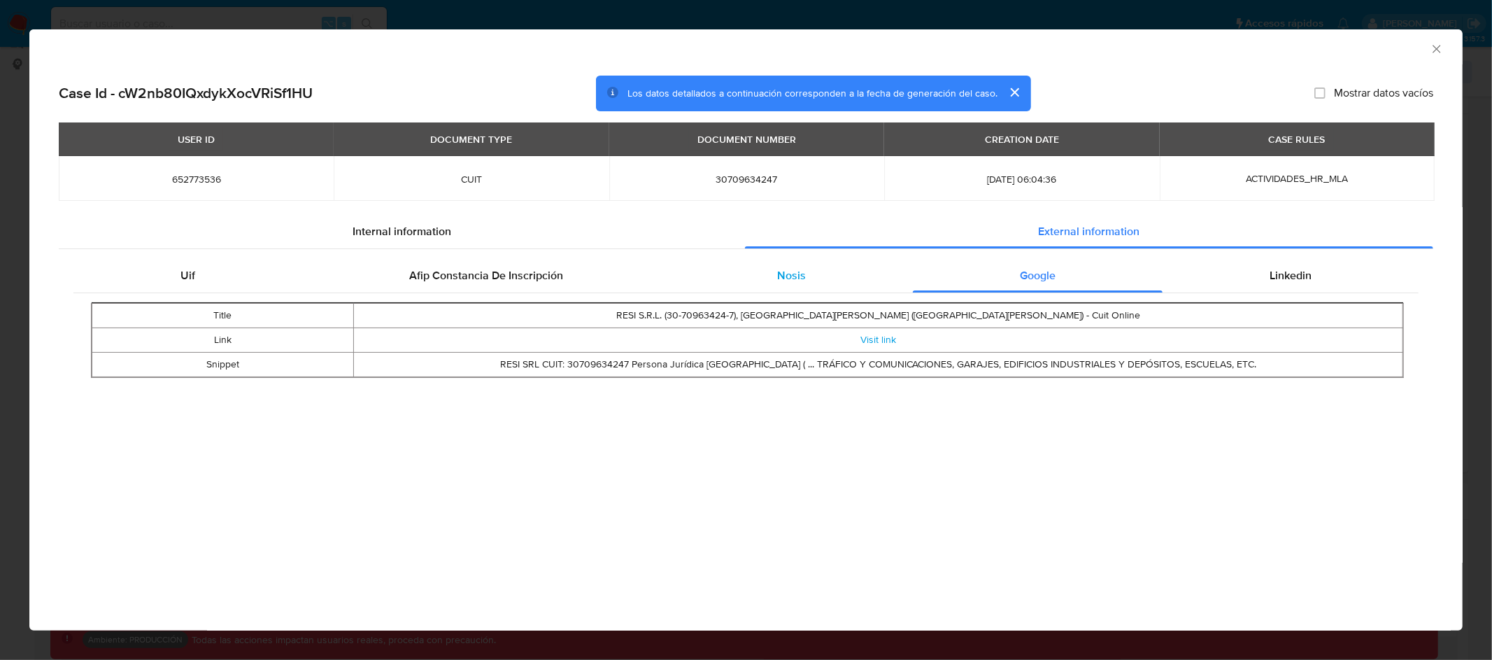
click at [784, 276] on span "Nosis" at bounding box center [791, 275] width 29 height 16
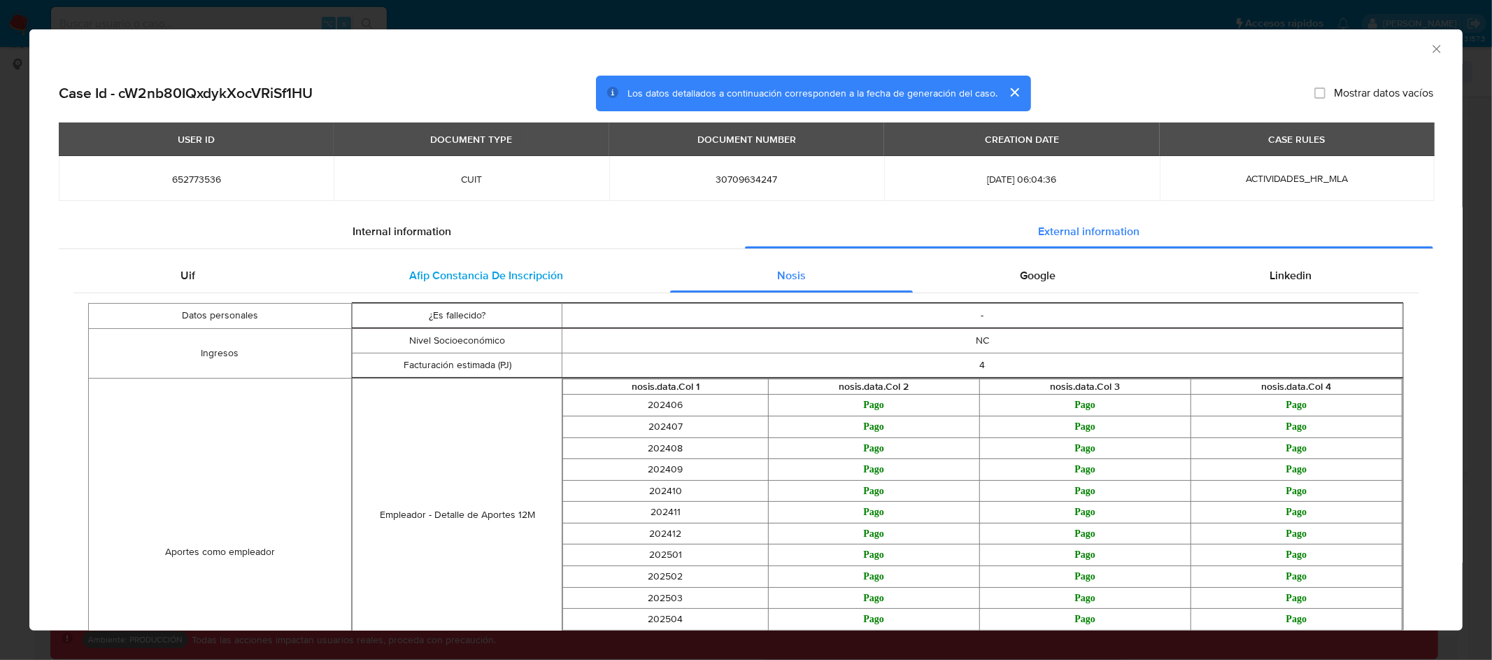
click at [497, 273] on span "Afip Constancia De Inscripción" at bounding box center [486, 275] width 154 height 16
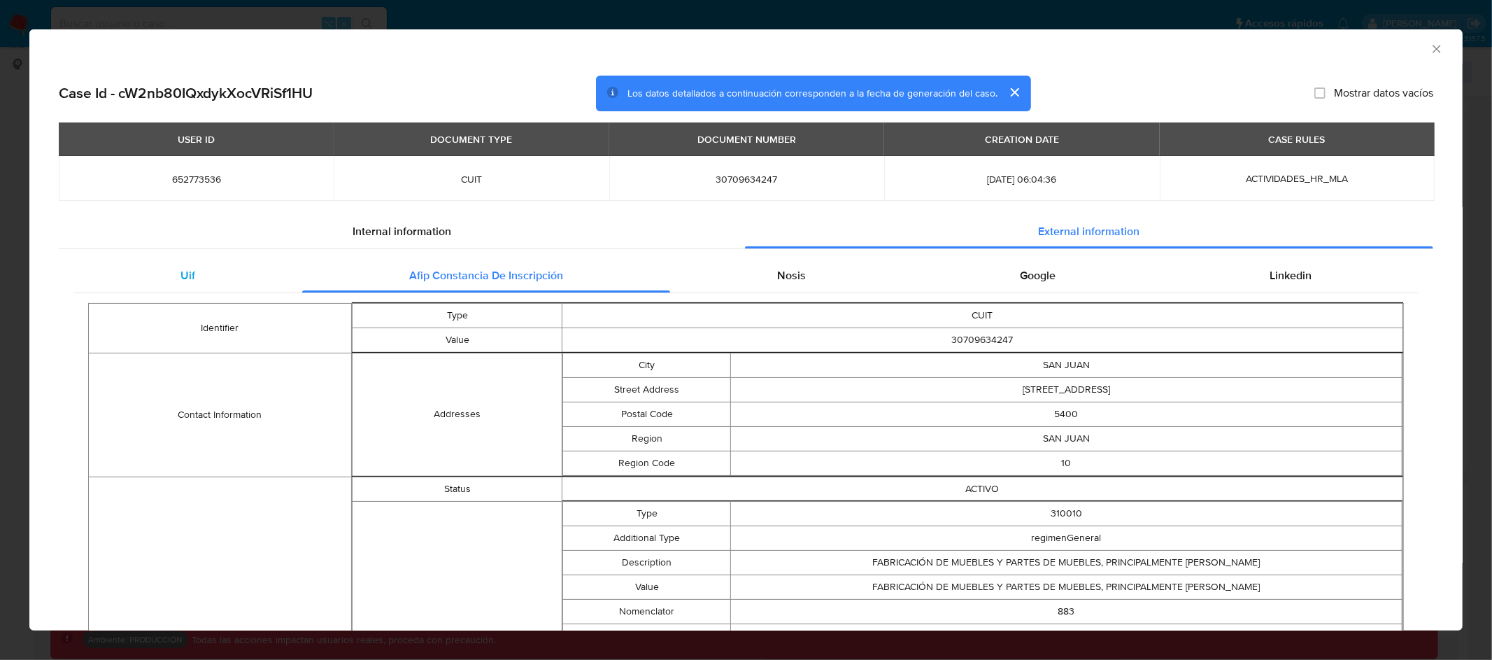
click at [254, 276] on div "Uif" at bounding box center [187, 276] width 229 height 34
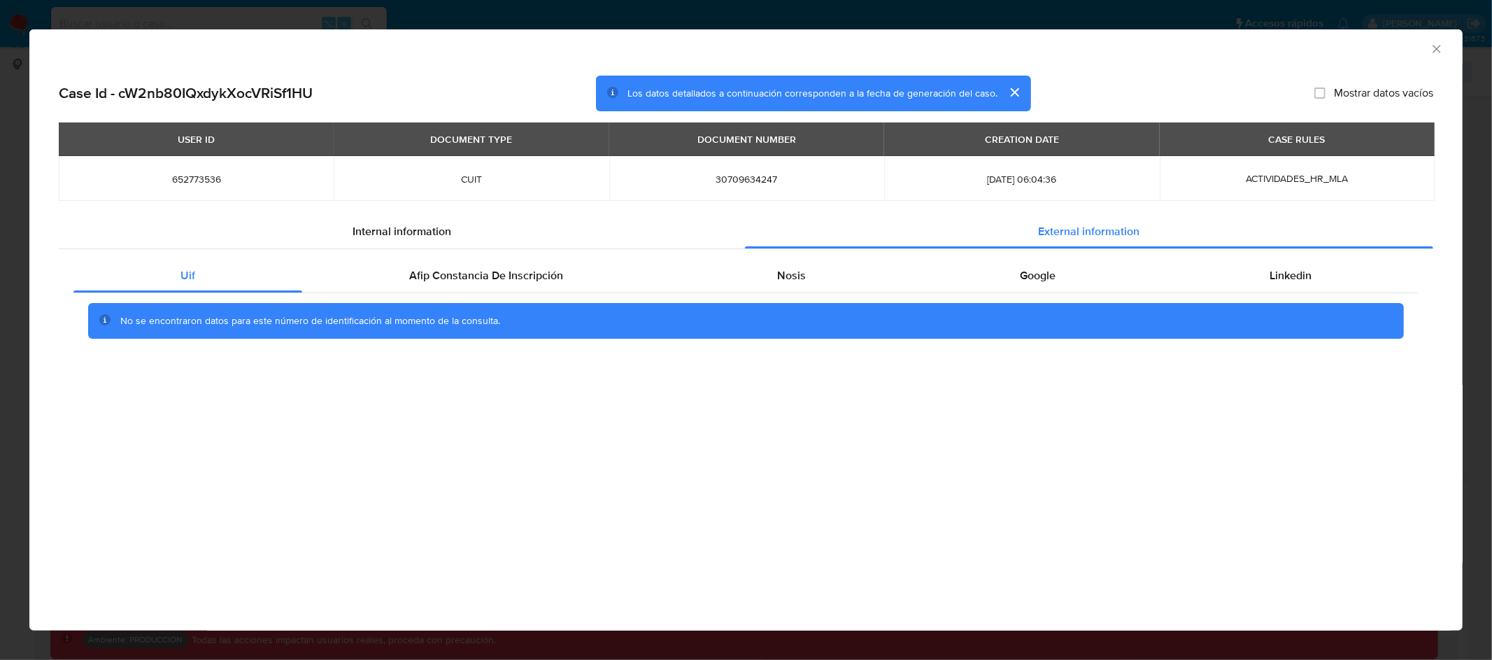
click at [1434, 51] on icon "Cerrar ventana" at bounding box center [1436, 49] width 8 height 8
